Goal: Information Seeking & Learning: Find contact information

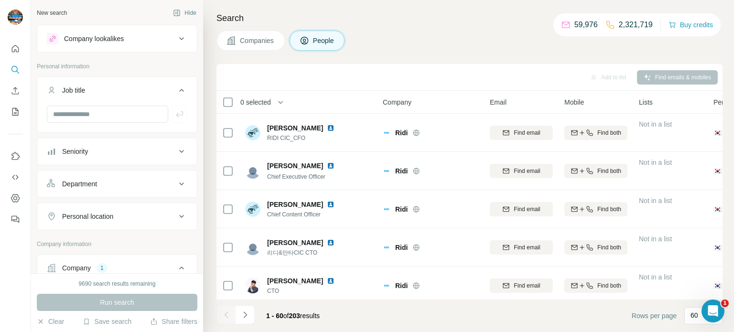
scroll to position [2108, 0]
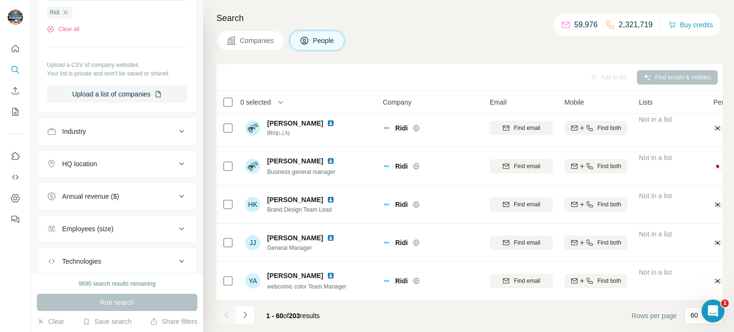
click at [259, 43] on span "Companies" at bounding box center [257, 41] width 35 height 10
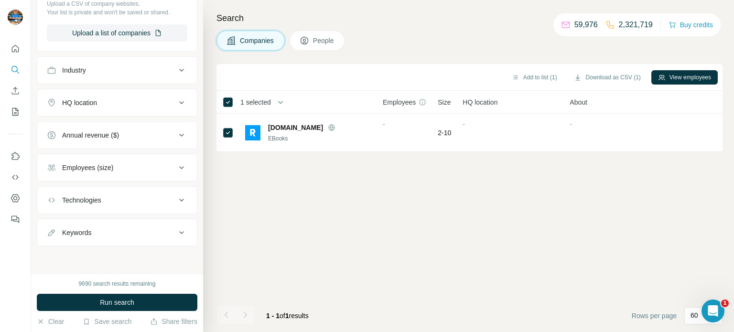
scroll to position [0, 0]
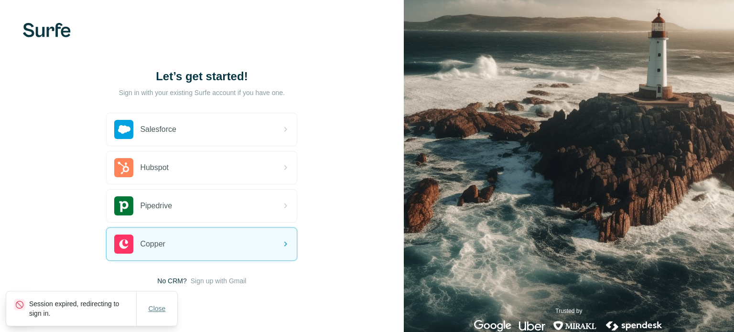
click at [161, 311] on span "Close" at bounding box center [157, 309] width 17 height 10
click at [238, 280] on span "Sign up with Gmail" at bounding box center [219, 281] width 56 height 10
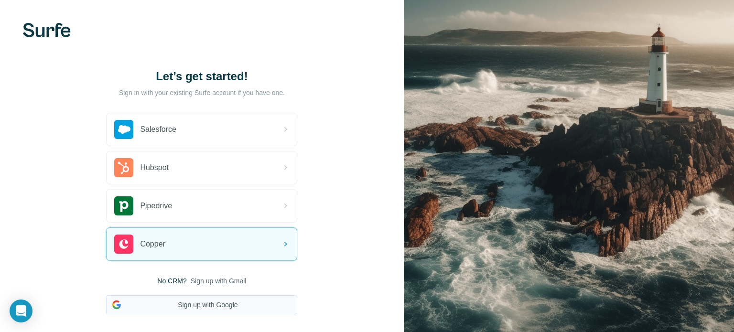
click at [214, 304] on button "Sign up with Google" at bounding box center [201, 304] width 191 height 19
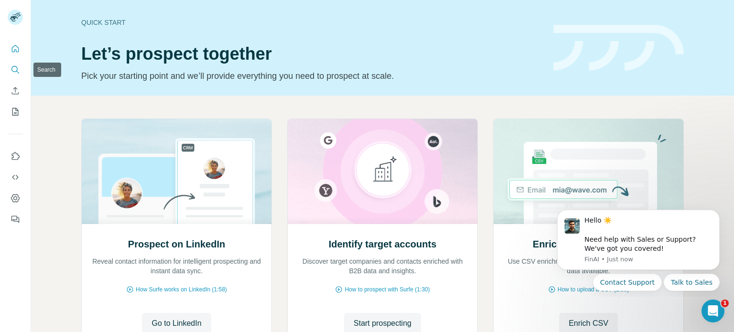
click at [19, 65] on icon "Search" at bounding box center [16, 70] width 10 height 10
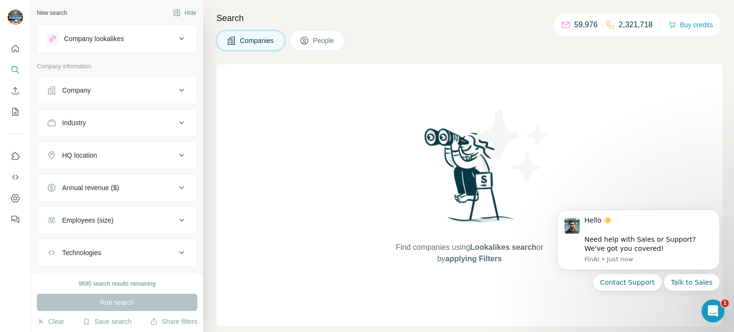
click at [116, 86] on div "Company" at bounding box center [111, 91] width 129 height 10
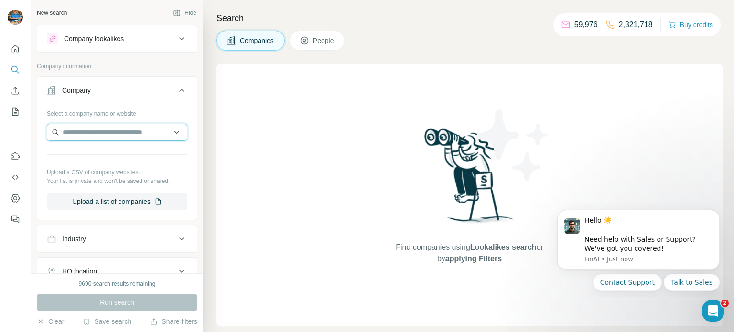
click at [83, 133] on input "text" at bounding box center [117, 132] width 141 height 17
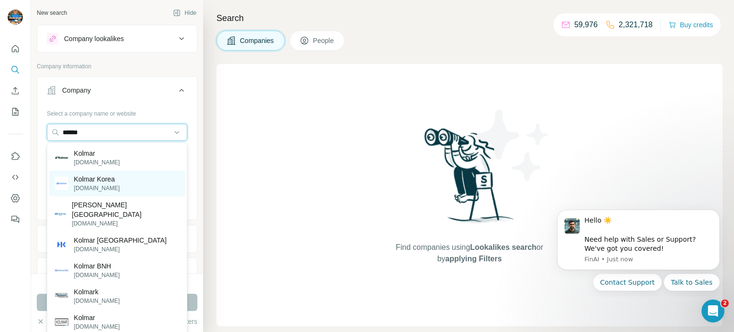
type input "******"
click at [98, 186] on p "kolmar.co.kr" at bounding box center [97, 188] width 46 height 9
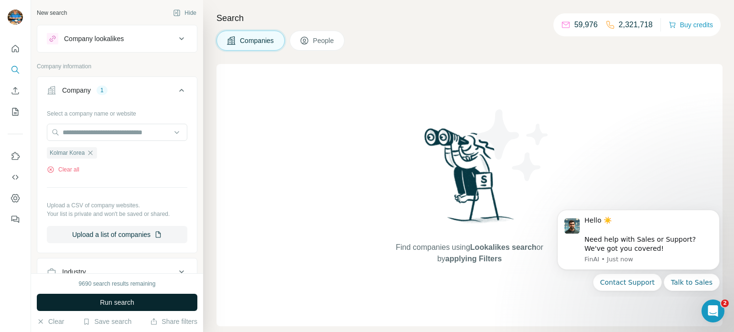
click at [104, 303] on span "Run search" at bounding box center [117, 303] width 34 height 10
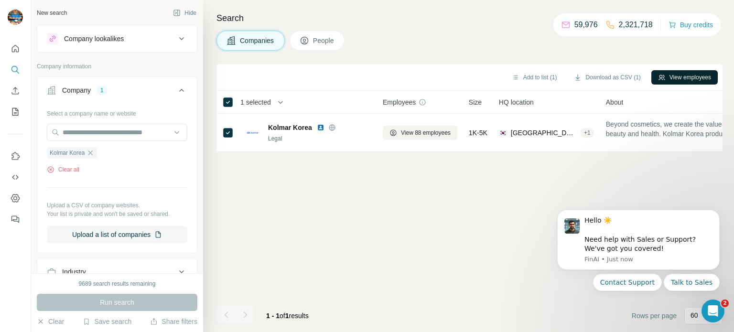
click at [679, 71] on button "View employees" at bounding box center [684, 77] width 66 height 14
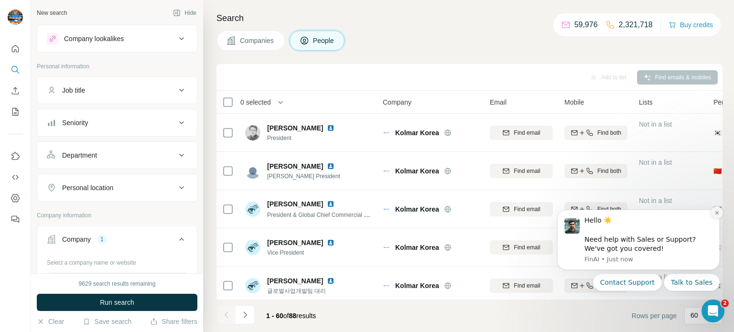
click at [719, 212] on icon "Dismiss notification" at bounding box center [716, 212] width 5 height 5
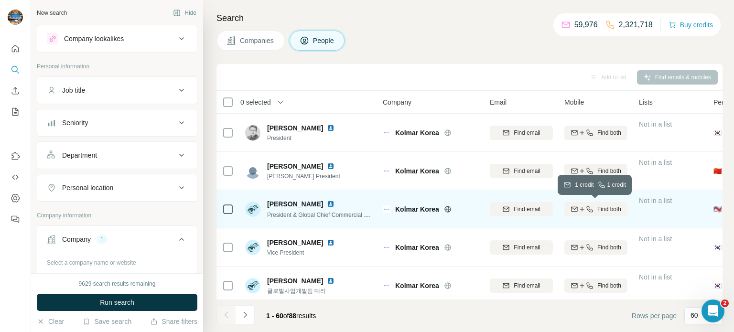
click at [615, 210] on span "Find both" at bounding box center [609, 209] width 24 height 9
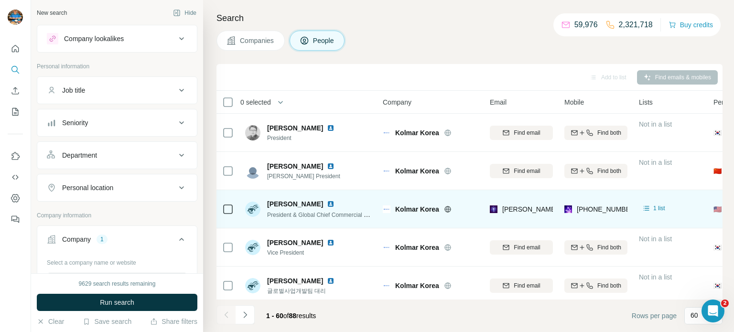
click at [333, 204] on img at bounding box center [331, 204] width 8 height 8
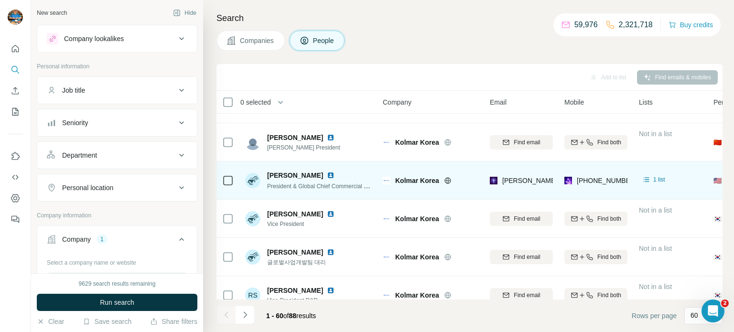
scroll to position [34, 0]
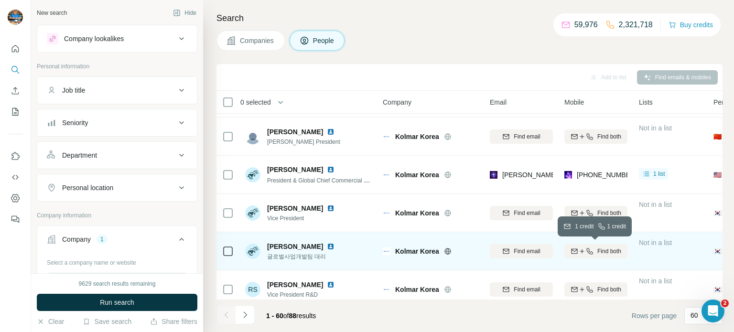
click at [594, 249] on div "Find both" at bounding box center [595, 251] width 63 height 9
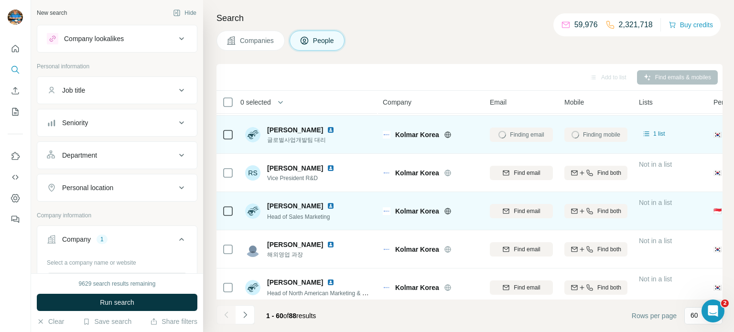
scroll to position [157, 0]
